Goal: Navigation & Orientation: Understand site structure

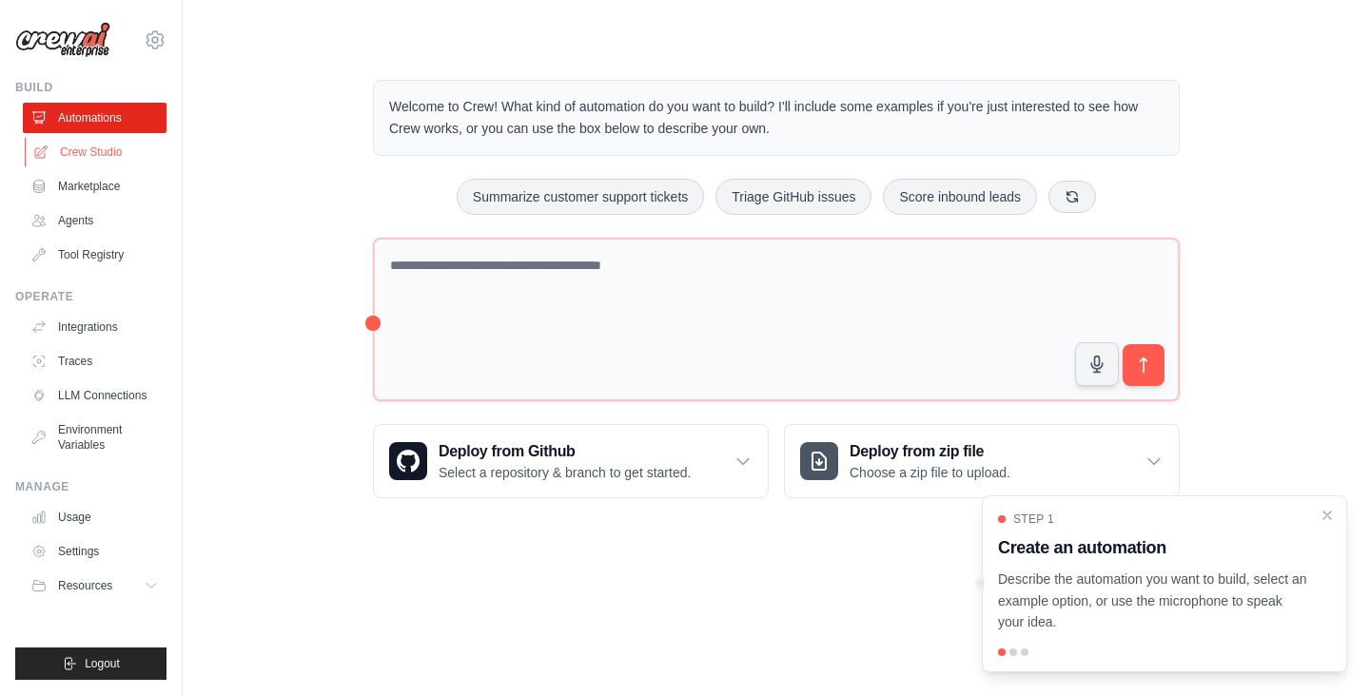
click at [102, 152] on link "Crew Studio" at bounding box center [97, 152] width 144 height 30
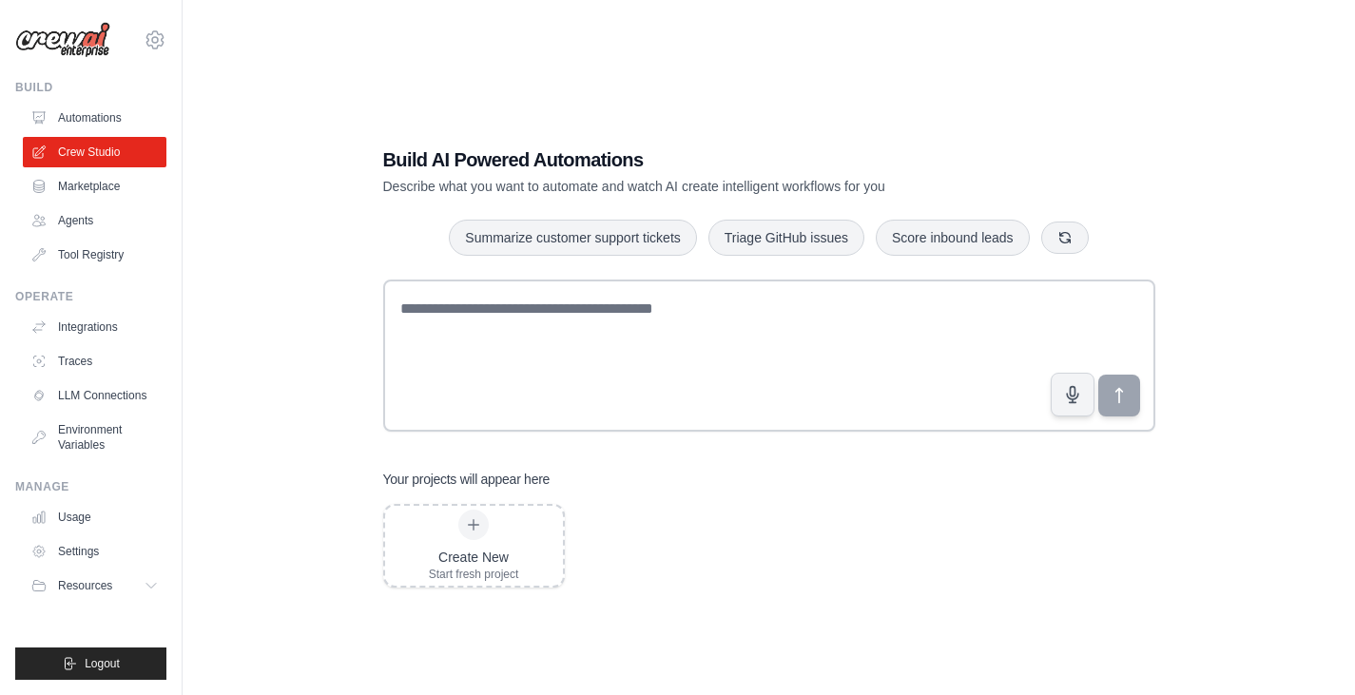
click at [99, 195] on link "Marketplace" at bounding box center [95, 186] width 144 height 30
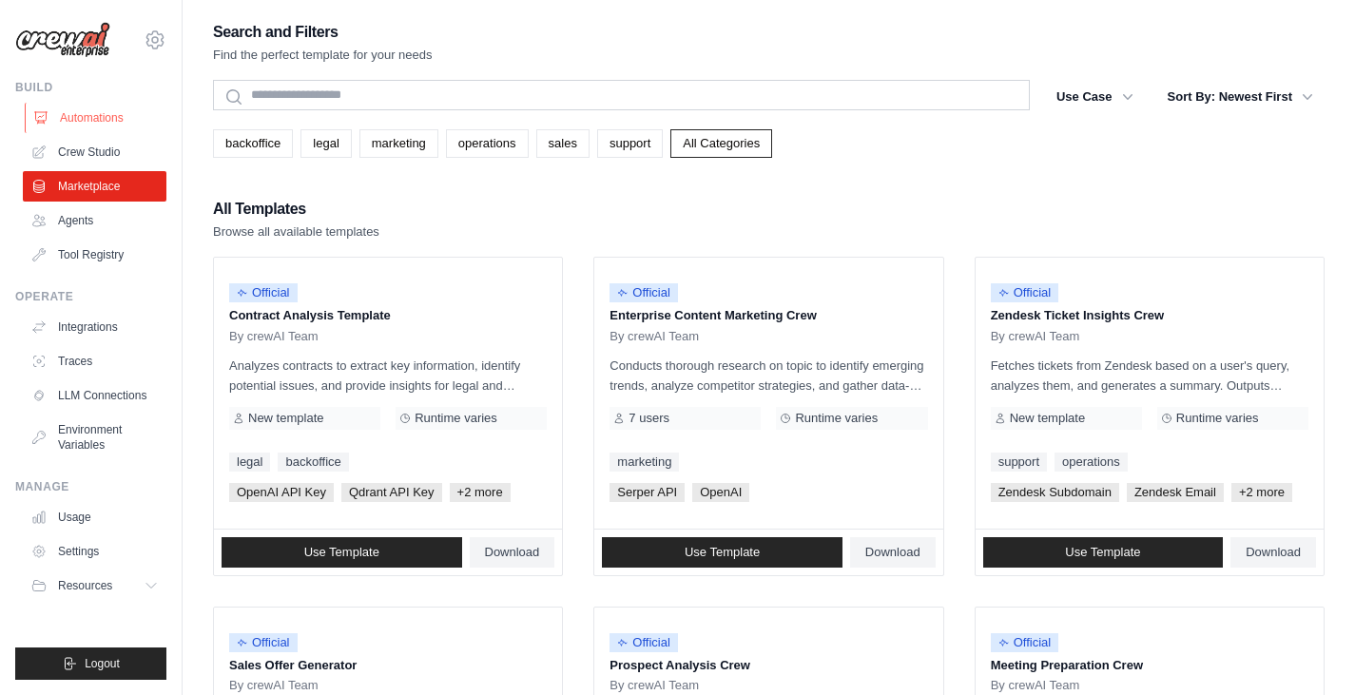
click at [104, 122] on link "Automations" at bounding box center [97, 118] width 144 height 30
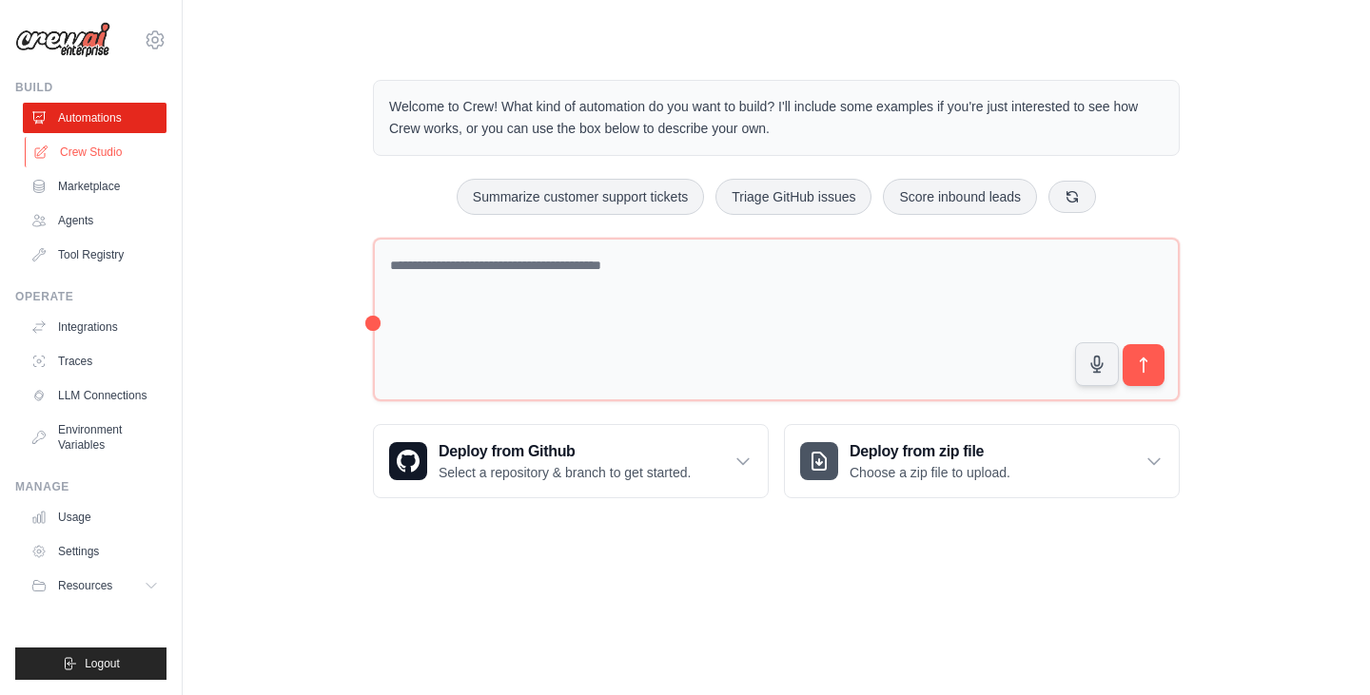
click at [96, 145] on link "Crew Studio" at bounding box center [97, 152] width 144 height 30
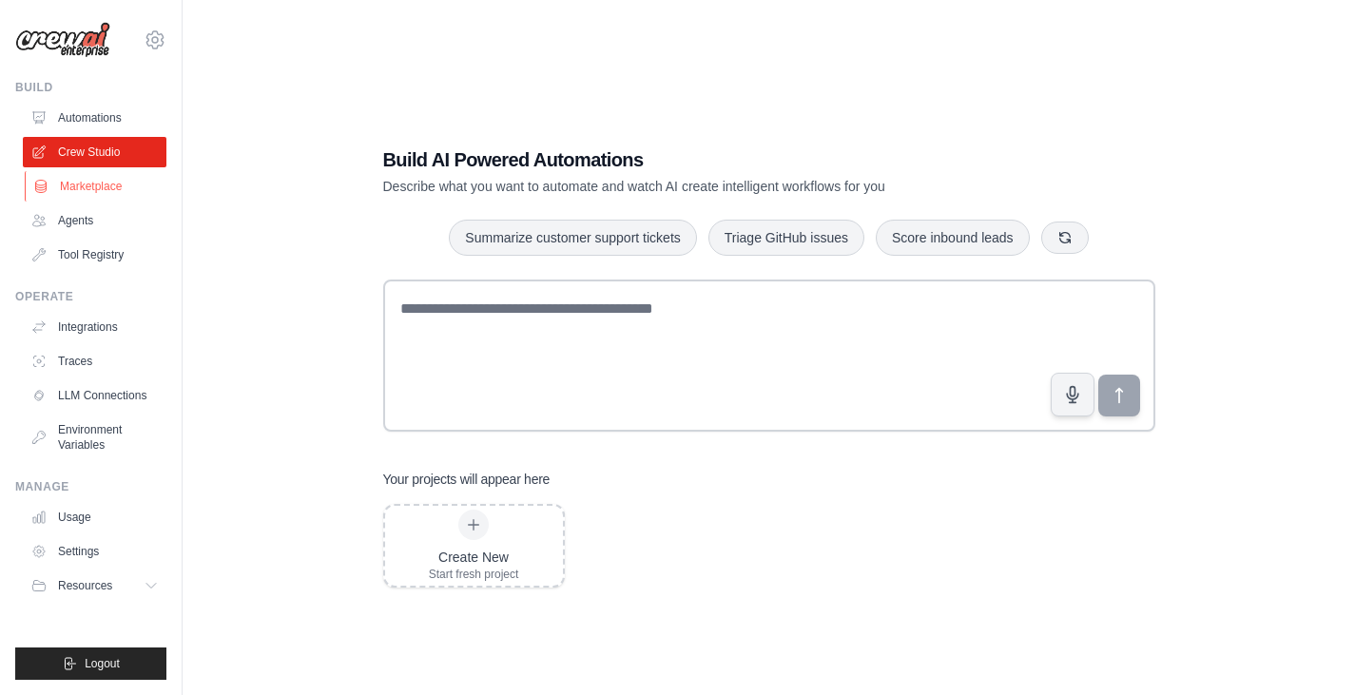
click at [92, 182] on link "Marketplace" at bounding box center [97, 186] width 144 height 30
